Goal: Task Accomplishment & Management: Manage account settings

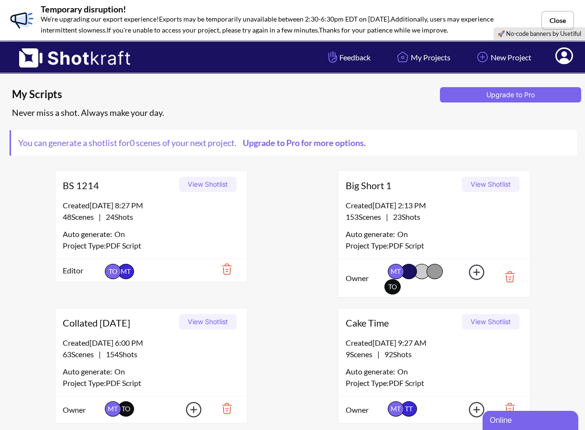
click at [208, 314] on button "View Shotlist" at bounding box center [207, 321] width 57 height 15
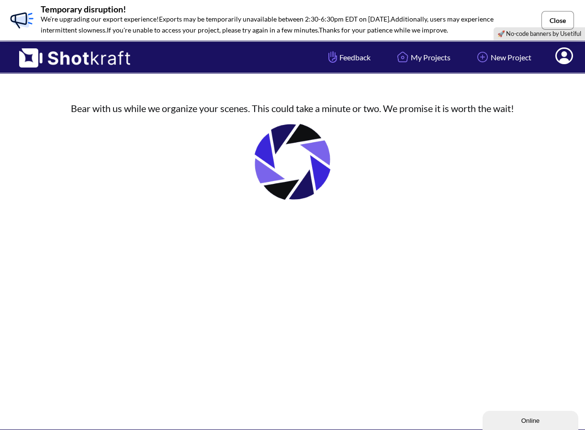
click at [561, 19] on button "Close" at bounding box center [557, 20] width 33 height 19
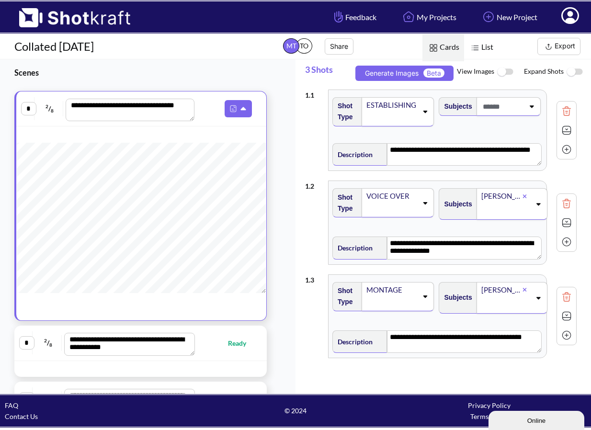
click at [560, 45] on button "Export" at bounding box center [558, 46] width 43 height 17
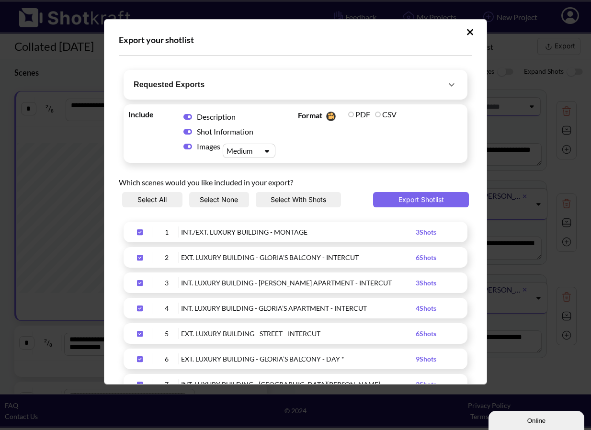
click at [295, 83] on span "Requested Exports" at bounding box center [290, 84] width 312 height 13
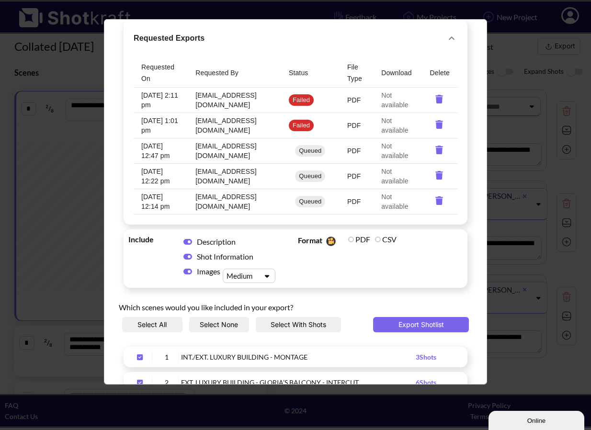
scroll to position [51, 0]
click at [404, 323] on button "Export Shotlist" at bounding box center [421, 323] width 96 height 15
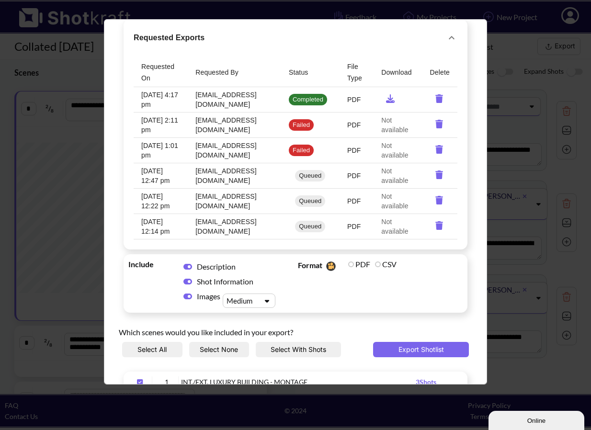
click at [386, 100] on icon "requested-exports" at bounding box center [390, 98] width 9 height 9
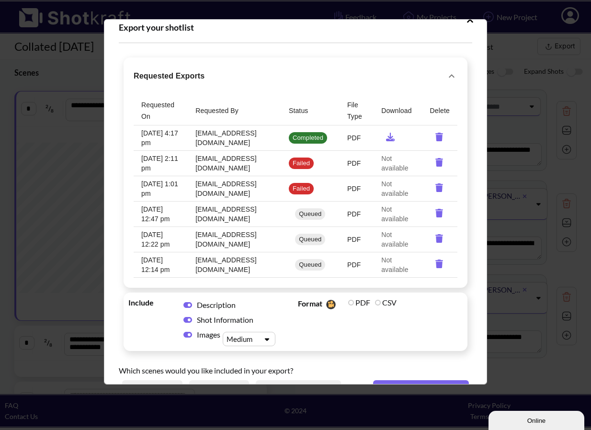
scroll to position [0, 0]
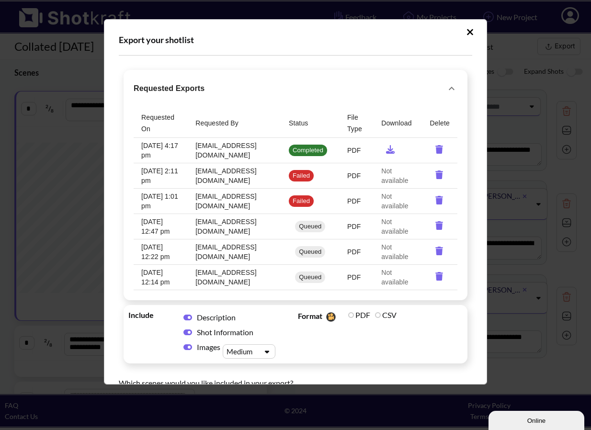
click at [435, 277] on icon "requested-exports" at bounding box center [439, 276] width 8 height 9
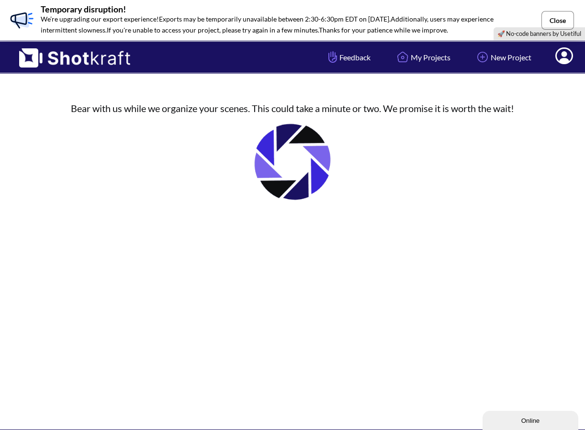
click at [561, 20] on button "Close" at bounding box center [557, 20] width 33 height 19
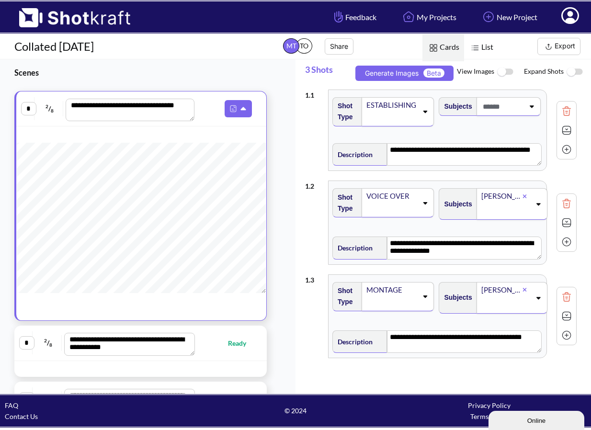
click at [504, 70] on img at bounding box center [505, 72] width 22 height 21
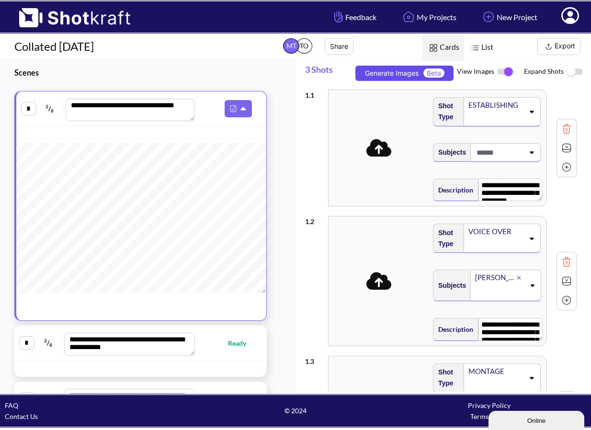
click at [419, 71] on button "Generate Images Beta" at bounding box center [404, 73] width 98 height 15
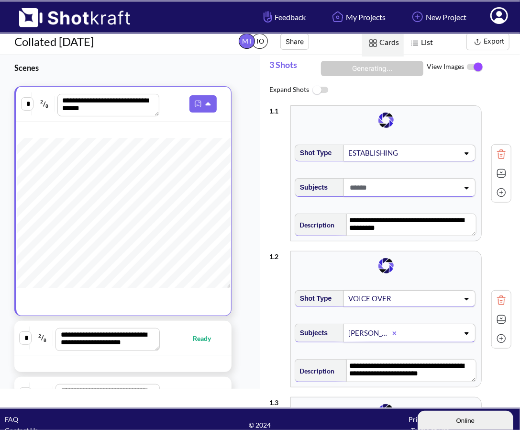
scroll to position [15, 0]
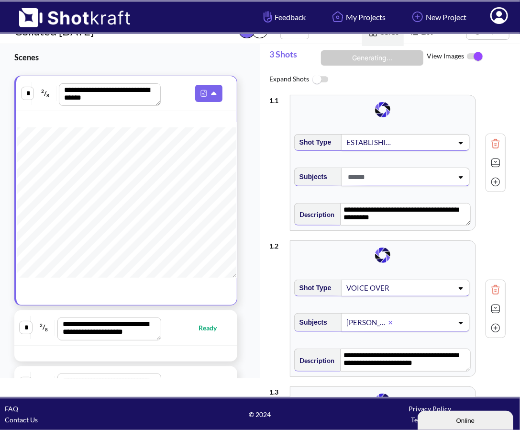
click at [202, 323] on span "Ready" at bounding box center [213, 327] width 28 height 11
type textarea "**********"
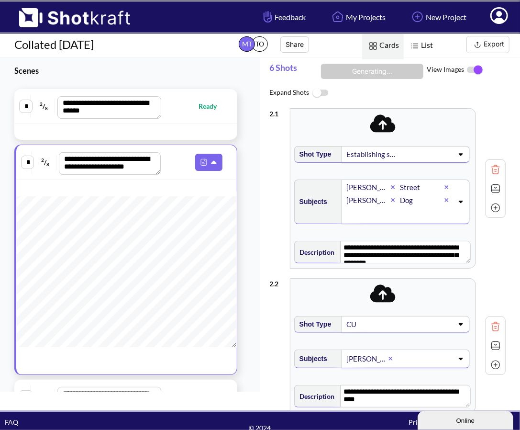
scroll to position [0, 0]
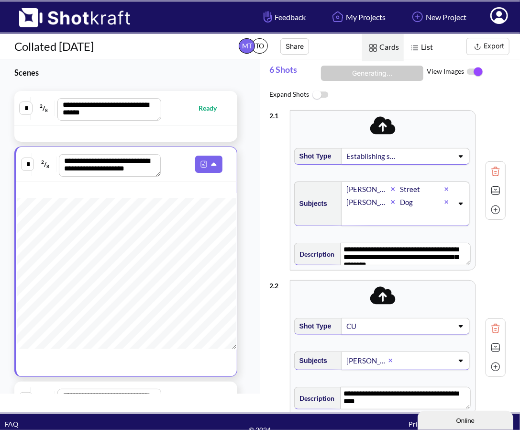
click at [199, 112] on span "Ready" at bounding box center [213, 107] width 28 height 11
type textarea "**********"
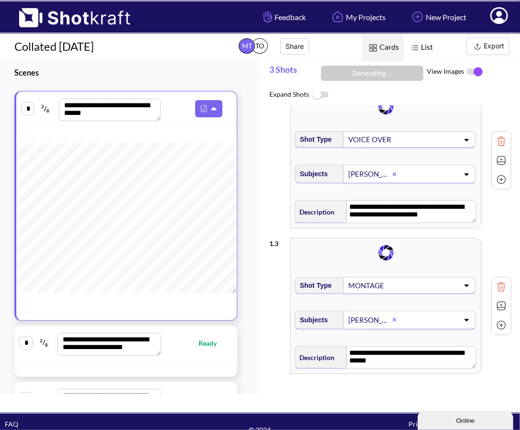
scroll to position [166, 0]
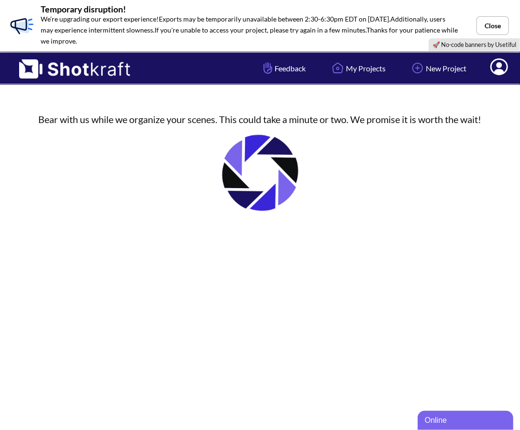
scroll to position [44, 0]
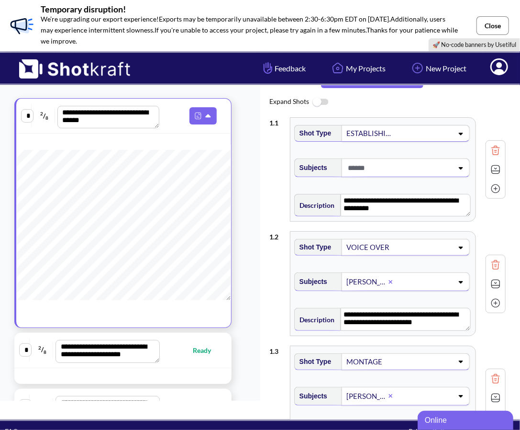
click at [485, 22] on button "Close" at bounding box center [493, 25] width 33 height 19
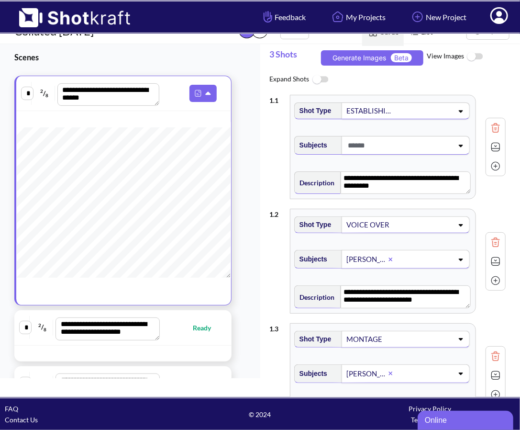
click at [481, 59] on img at bounding box center [475, 56] width 22 height 21
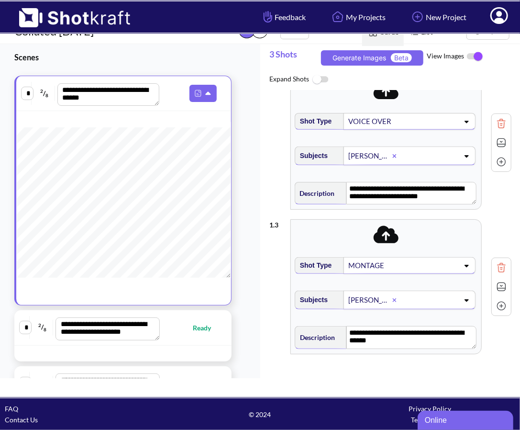
scroll to position [84, 0]
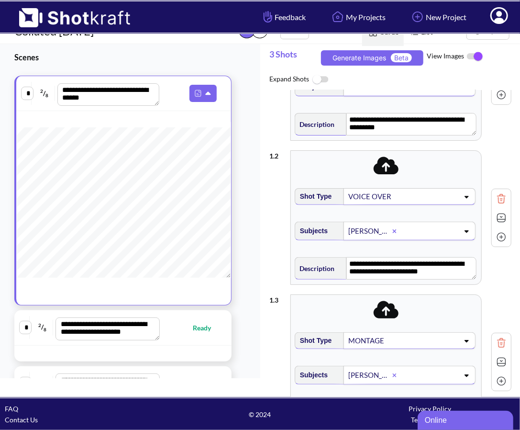
click at [387, 175] on icon at bounding box center [386, 166] width 25 height 18
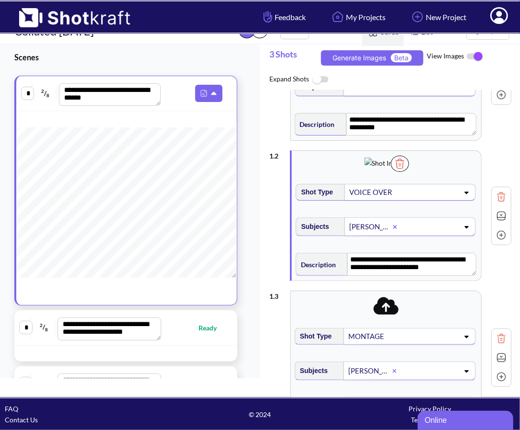
click at [199, 329] on span "Ready" at bounding box center [213, 327] width 28 height 11
type textarea "**********"
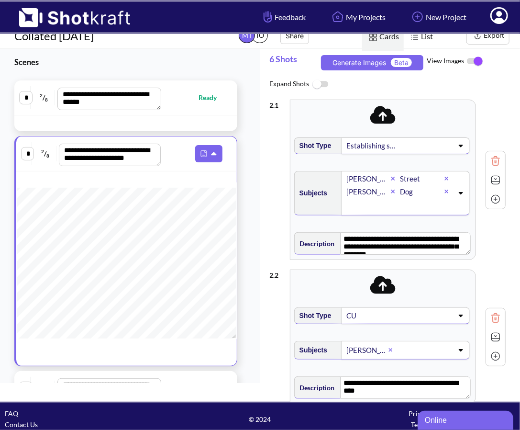
scroll to position [0, 0]
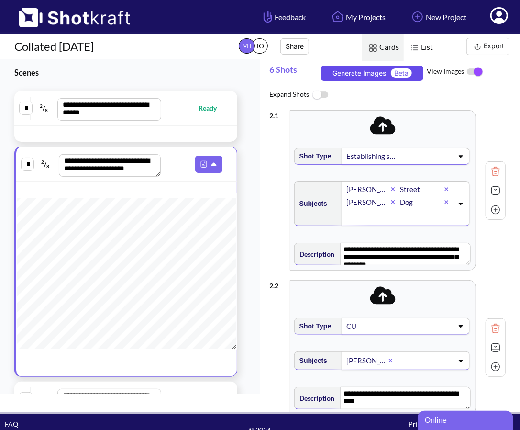
click at [377, 71] on button "Generate Images Beta" at bounding box center [372, 73] width 103 height 15
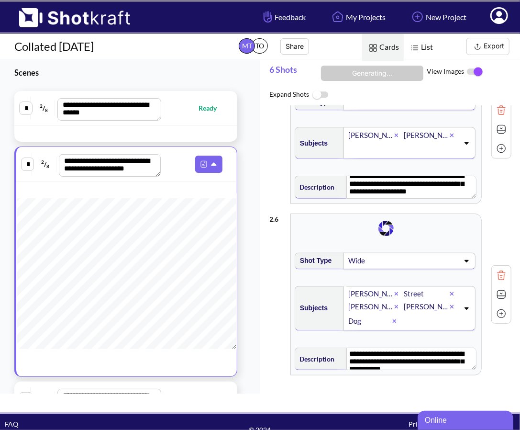
scroll to position [678, 0]
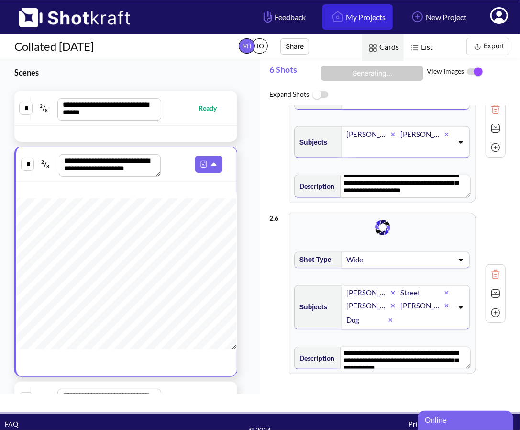
click at [338, 13] on link "My Projects" at bounding box center [358, 16] width 70 height 25
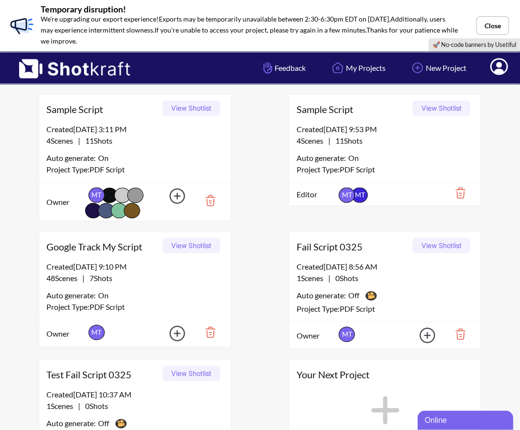
scroll to position [527, 0]
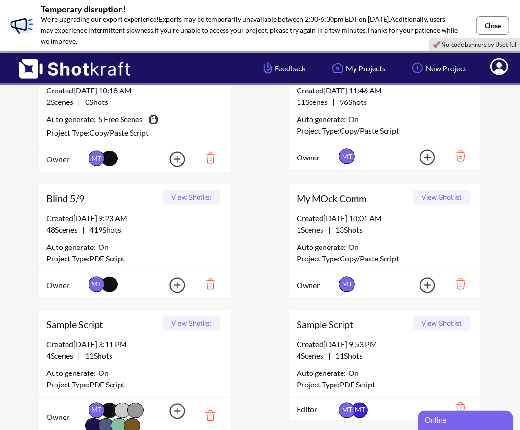
click at [489, 22] on button "Close" at bounding box center [493, 25] width 33 height 19
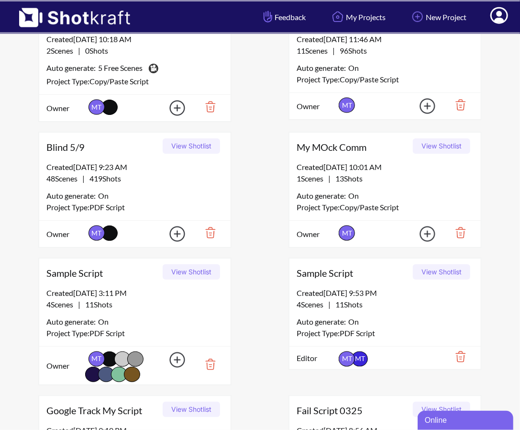
click at [448, 144] on button "View Shotlist" at bounding box center [441, 145] width 57 height 15
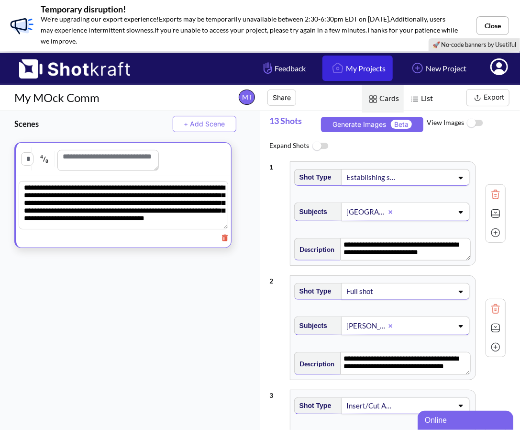
click at [369, 67] on link "My Projects" at bounding box center [358, 68] width 70 height 25
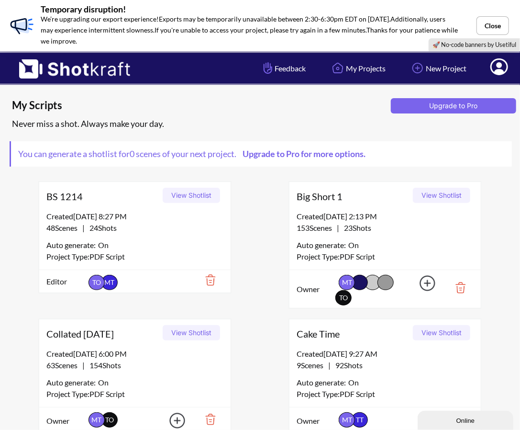
click at [445, 199] on button "View Shotlist" at bounding box center [441, 195] width 57 height 15
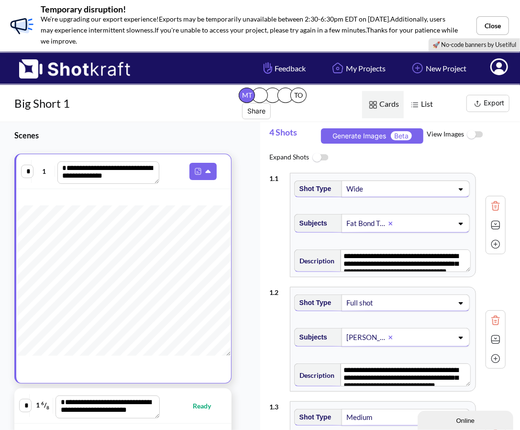
click at [474, 132] on img at bounding box center [475, 134] width 22 height 21
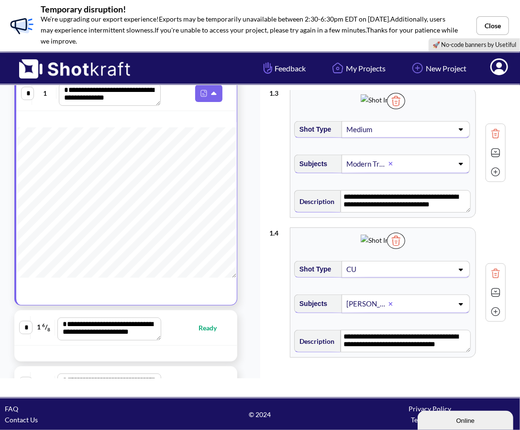
scroll to position [191, 0]
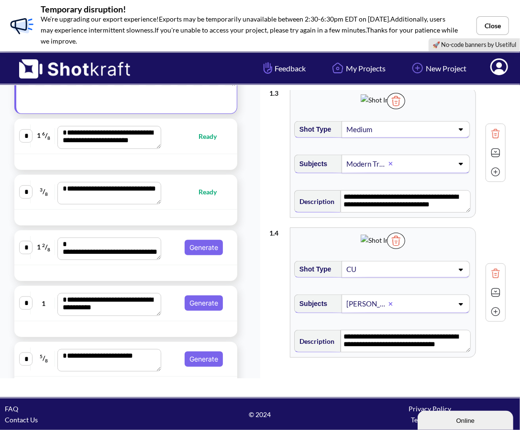
click at [189, 198] on div "**********" at bounding box center [125, 192] width 213 height 25
type textarea "**********"
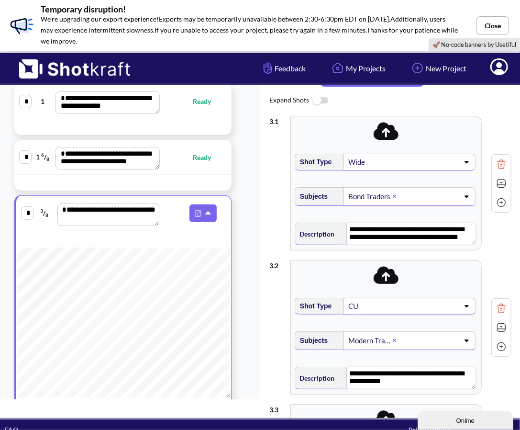
scroll to position [0, 0]
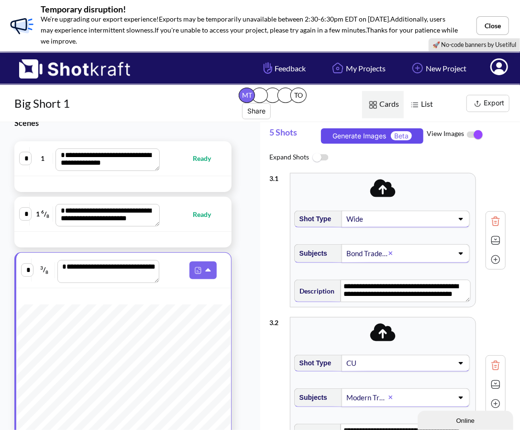
click at [382, 132] on button "Generate Images Beta" at bounding box center [372, 135] width 103 height 15
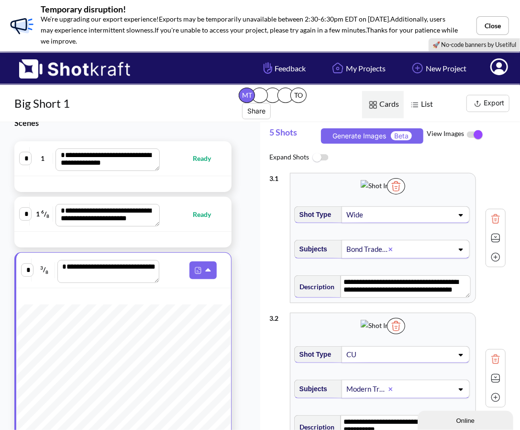
click at [491, 105] on button "Export" at bounding box center [488, 103] width 43 height 17
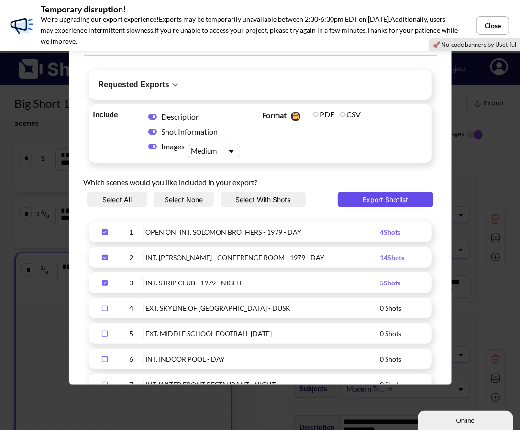
click at [375, 201] on button "Export Shotlist" at bounding box center [386, 199] width 96 height 15
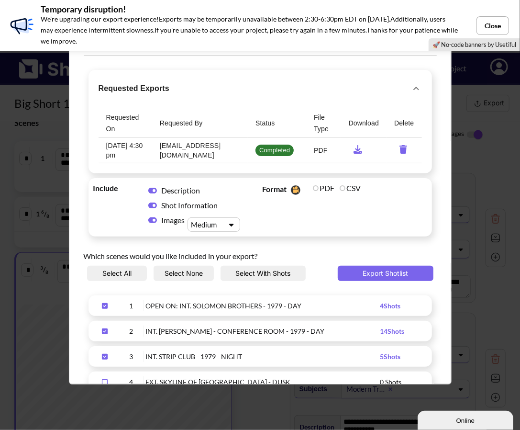
click at [355, 151] on icon "requested-exports" at bounding box center [358, 149] width 9 height 9
click at [493, 28] on button "Close" at bounding box center [493, 25] width 33 height 19
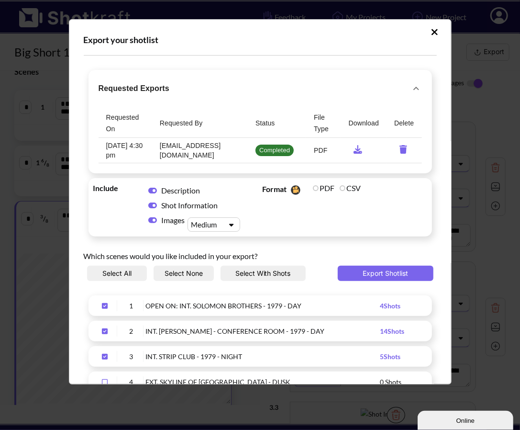
click at [432, 28] on icon "Upload Script" at bounding box center [434, 32] width 7 height 10
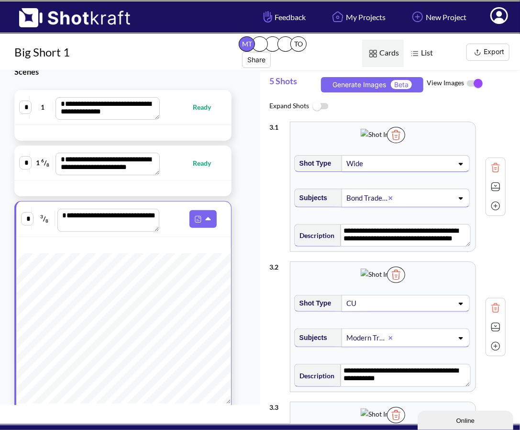
click at [493, 11] on icon at bounding box center [500, 15] width 18 height 17
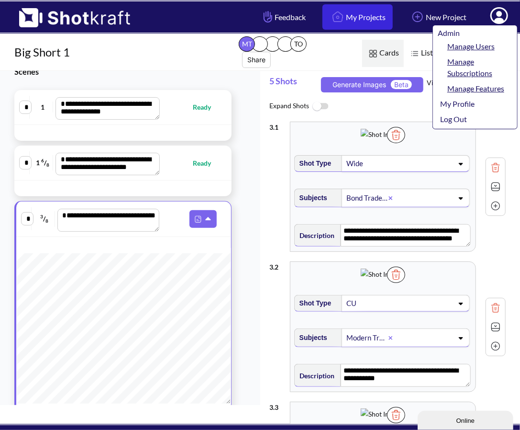
click at [368, 22] on link "My Projects" at bounding box center [358, 16] width 70 height 25
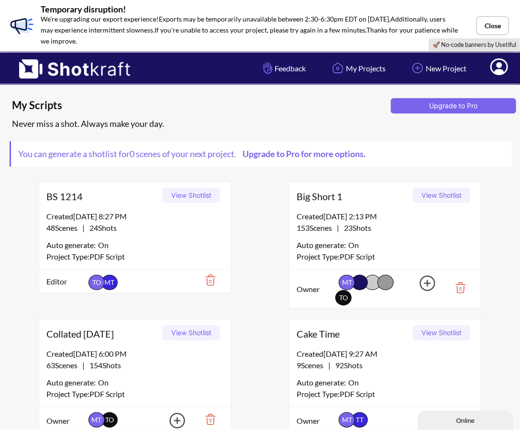
drag, startPoint x: 489, startPoint y: 19, endPoint x: 496, endPoint y: 45, distance: 26.4
click at [489, 20] on button "Close" at bounding box center [493, 25] width 33 height 19
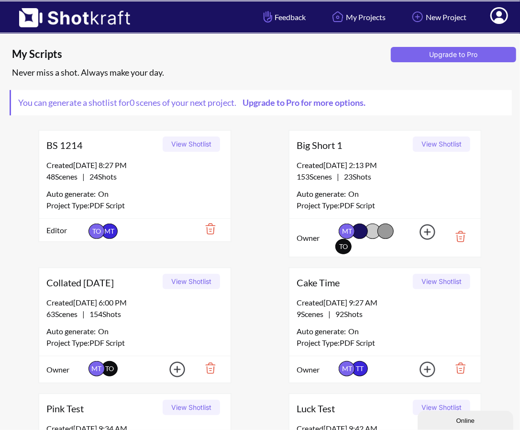
click at [495, 20] on icon at bounding box center [499, 16] width 10 height 11
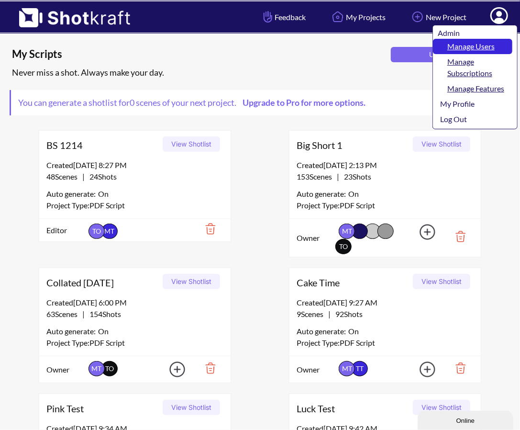
click at [471, 51] on link "Manage Users" at bounding box center [472, 46] width 79 height 15
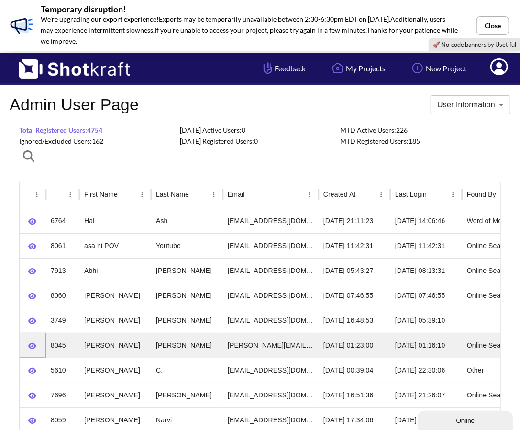
click at [27, 345] on button "button" at bounding box center [32, 345] width 16 height 15
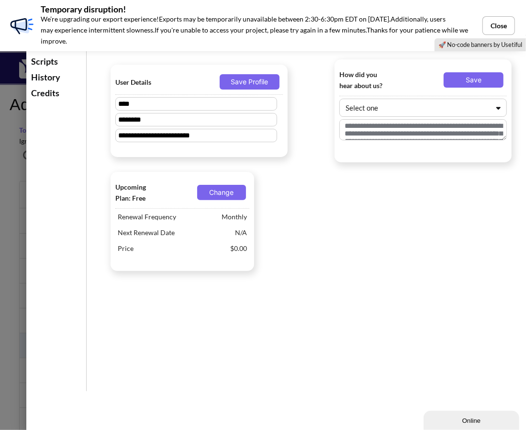
type textarea "**********"
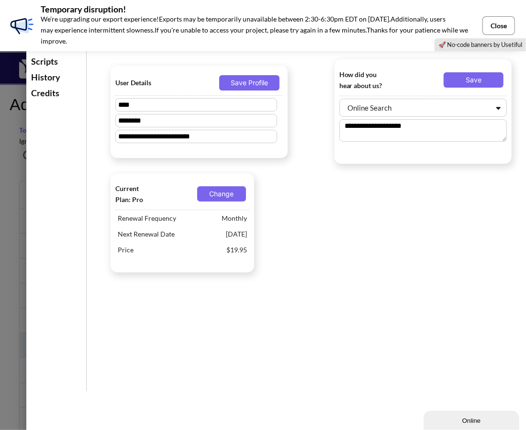
click at [504, 21] on button "Close" at bounding box center [499, 25] width 33 height 19
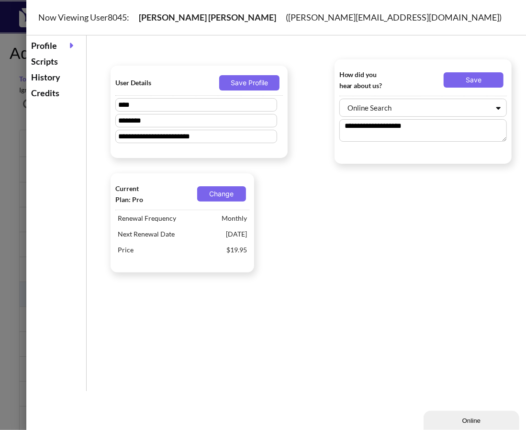
click at [33, 57] on div "Scripts" at bounding box center [56, 62] width 55 height 16
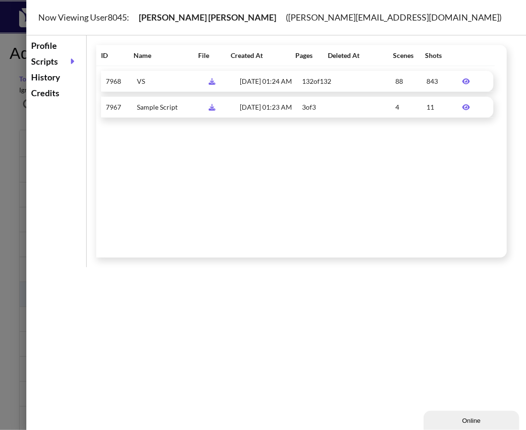
click at [458, 85] on icon at bounding box center [466, 81] width 17 height 7
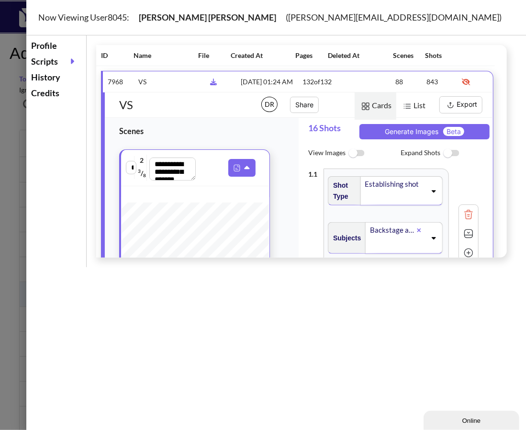
click at [460, 113] on button "Export" at bounding box center [460, 104] width 43 height 17
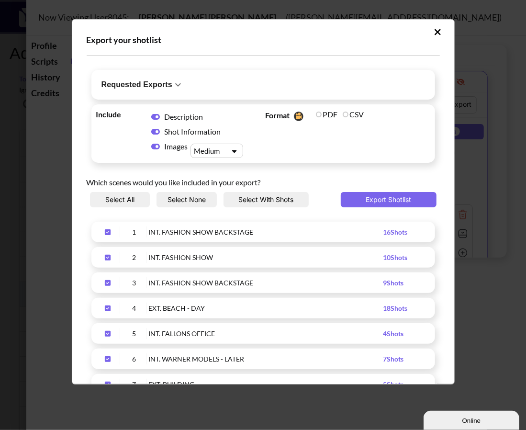
click at [163, 88] on h6 "Requested Exports" at bounding box center [136, 84] width 71 height 13
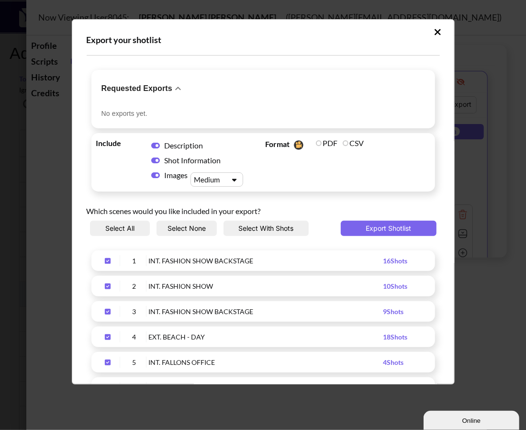
click at [163, 87] on h6 "Requested Exports" at bounding box center [136, 88] width 71 height 13
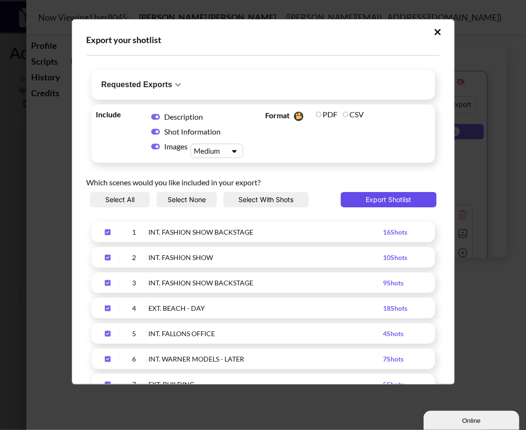
click at [385, 200] on button "Export Shotlist" at bounding box center [389, 199] width 96 height 15
click at [175, 86] on icon "Upload Script" at bounding box center [177, 84] width 11 height 11
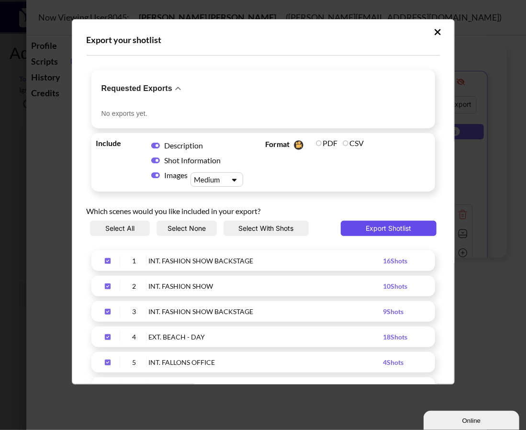
click at [359, 230] on button "Export Shotlist" at bounding box center [389, 228] width 96 height 15
click at [434, 34] on icon "Upload Script" at bounding box center [437, 32] width 7 height 10
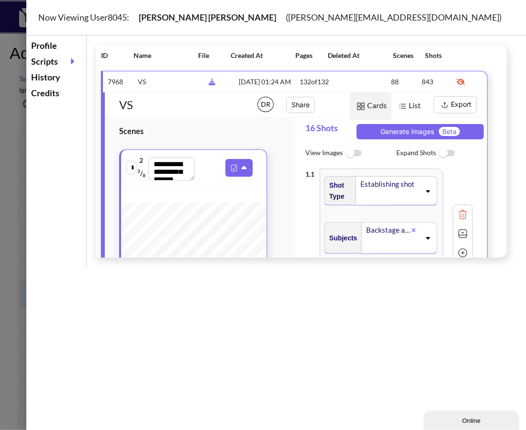
click at [59, 53] on div "Profile" at bounding box center [56, 46] width 55 height 16
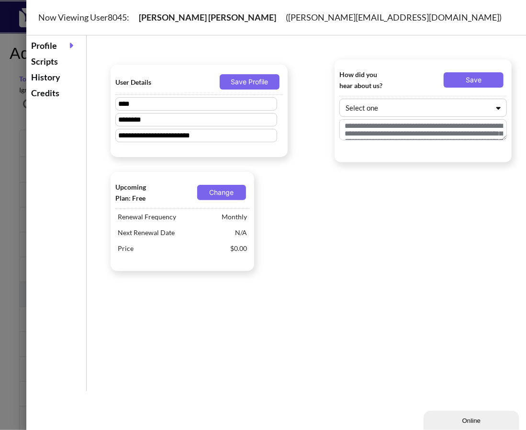
type textarea "**********"
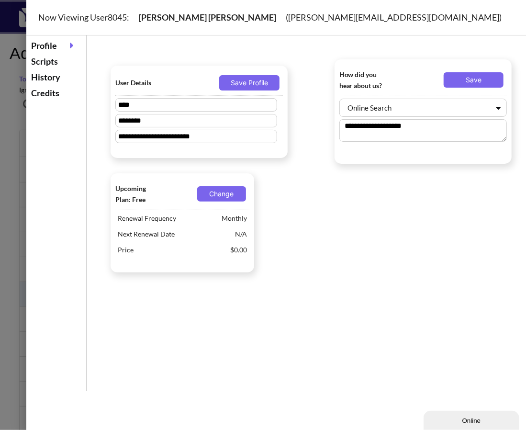
click at [54, 60] on div "Scripts" at bounding box center [56, 62] width 55 height 16
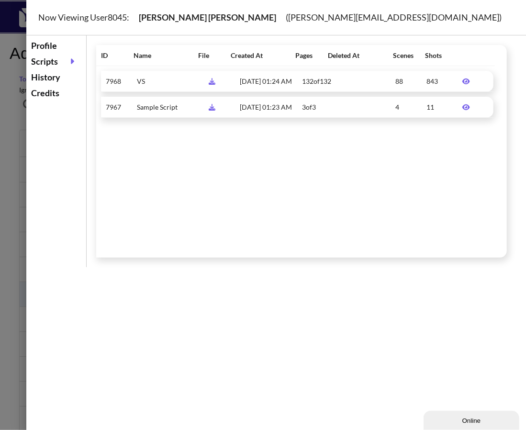
click at [461, 87] on span at bounding box center [473, 81] width 31 height 11
click at [460, 85] on icon at bounding box center [466, 81] width 17 height 7
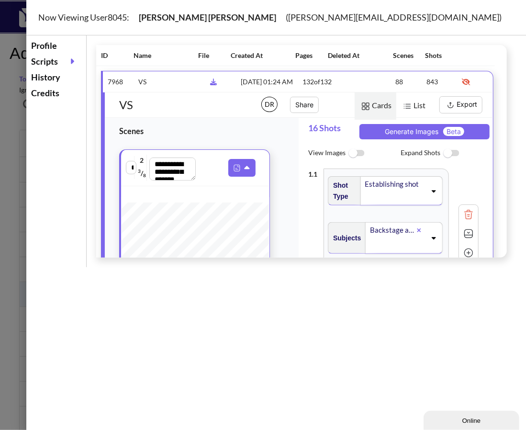
click at [439, 112] on button "Export" at bounding box center [460, 104] width 43 height 17
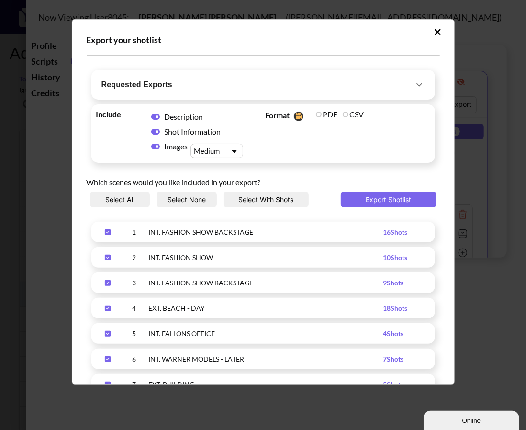
click at [259, 88] on span "Requested Exports" at bounding box center [257, 84] width 312 height 13
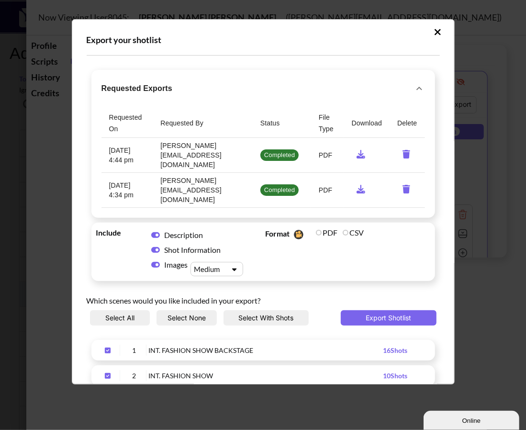
click at [357, 150] on icon "requested-exports" at bounding box center [361, 154] width 9 height 9
click at [403, 150] on icon "requested-exports" at bounding box center [407, 154] width 8 height 9
